Goal: Task Accomplishment & Management: Manage account settings

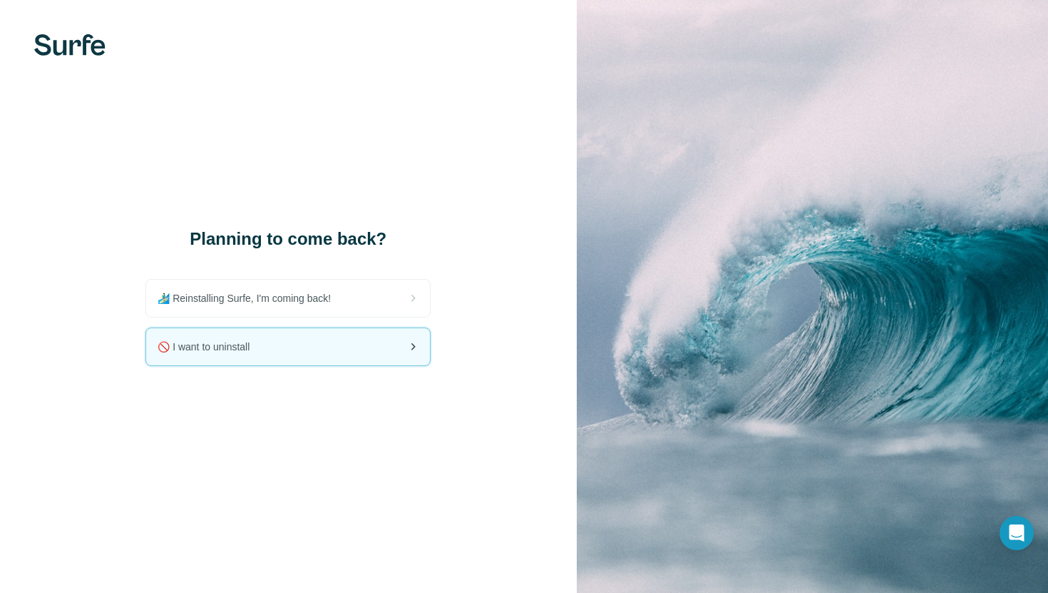
click at [283, 349] on div "🚫 I want to uninstall" at bounding box center [288, 346] width 284 height 37
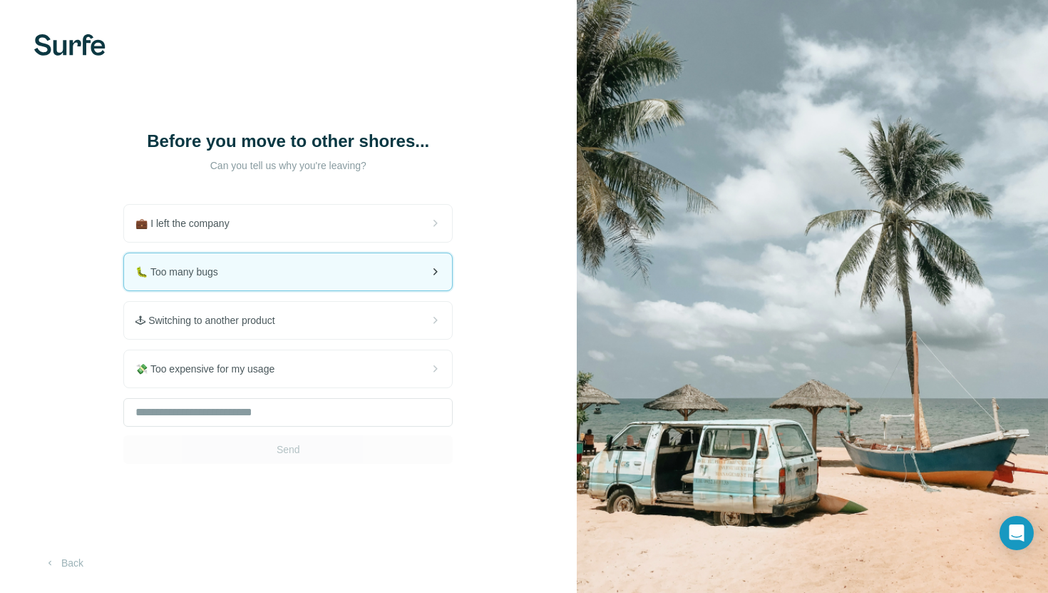
click at [287, 290] on div "🐛 Too many bugs" at bounding box center [288, 271] width 328 height 37
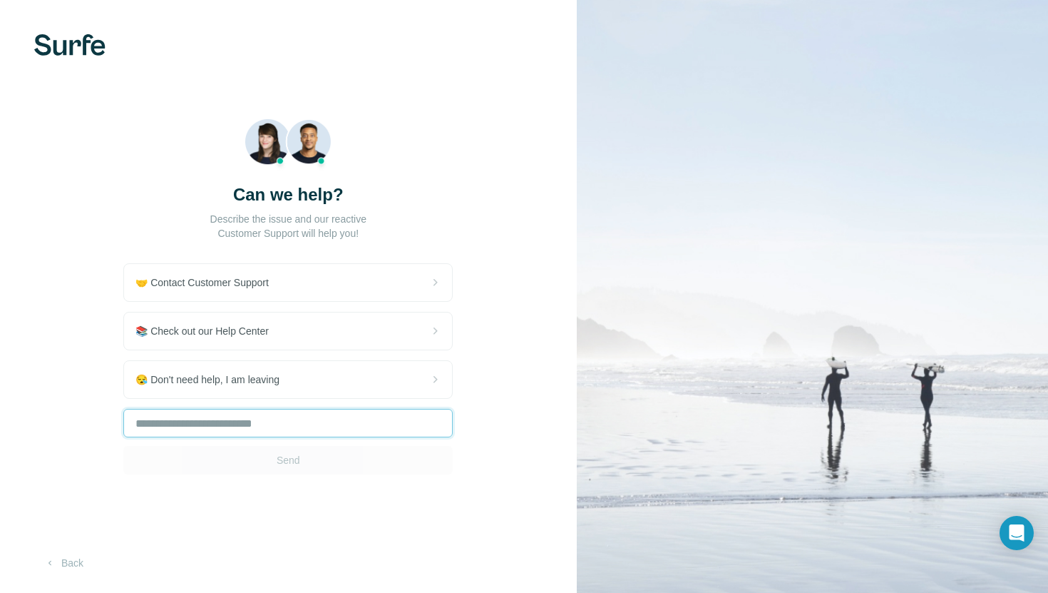
click at [277, 421] on input "text" at bounding box center [287, 423] width 329 height 29
type input "**********"
click at [324, 460] on button "Send" at bounding box center [287, 460] width 329 height 29
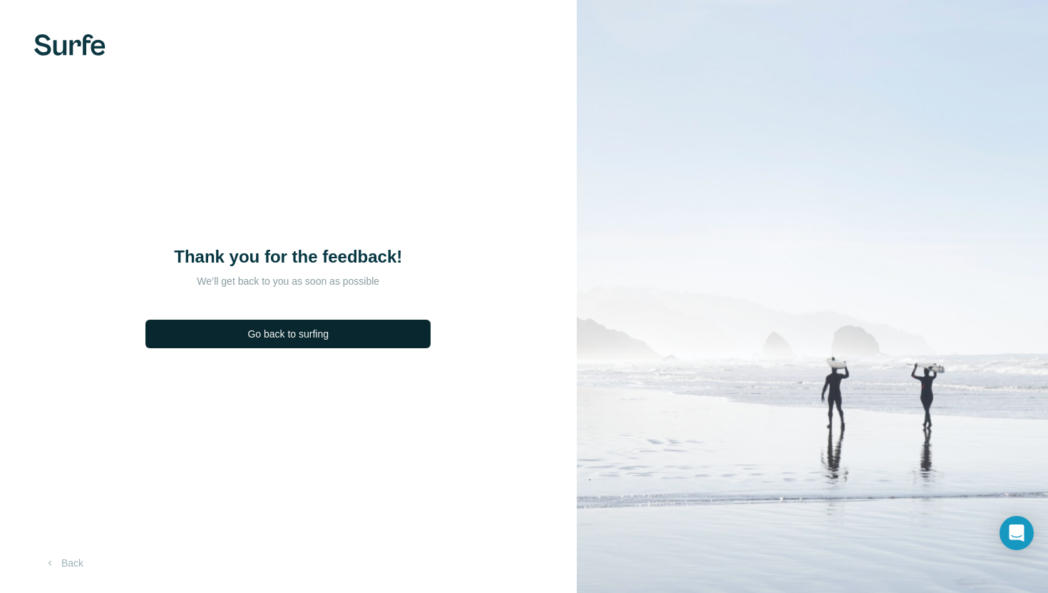
click at [326, 333] on span "Go back to surfing" at bounding box center [287, 334] width 81 height 14
